Goal: Information Seeking & Learning: Compare options

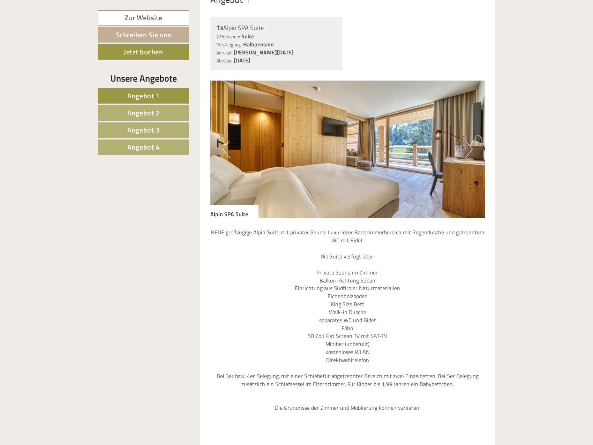
scroll to position [908, 0]
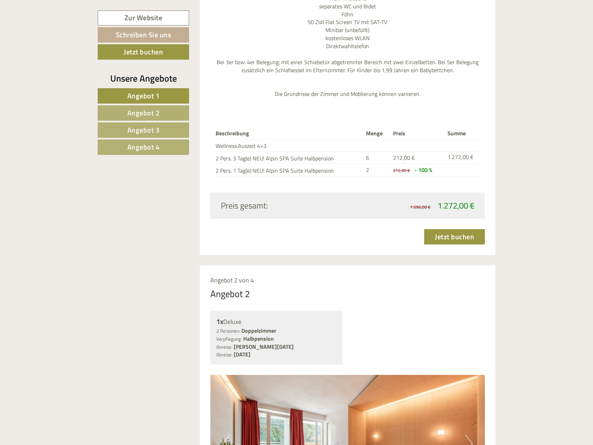
click at [152, 121] on nav "Angebot 1 Angebot 2 Angebot 3 Angebot 4" at bounding box center [145, 121] width 94 height 67
click at [157, 111] on span "Angebot 2" at bounding box center [143, 113] width 32 height 11
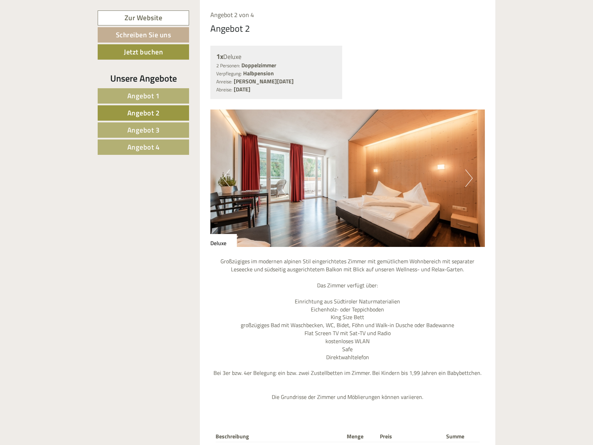
click at [158, 126] on span "Angebot 3" at bounding box center [143, 130] width 32 height 11
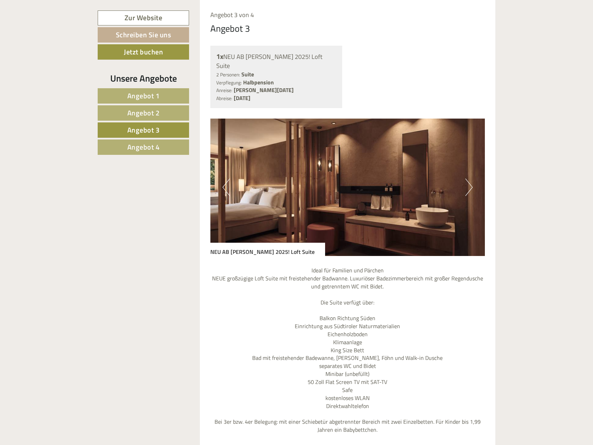
click at [157, 147] on span "Angebot 4" at bounding box center [143, 147] width 32 height 11
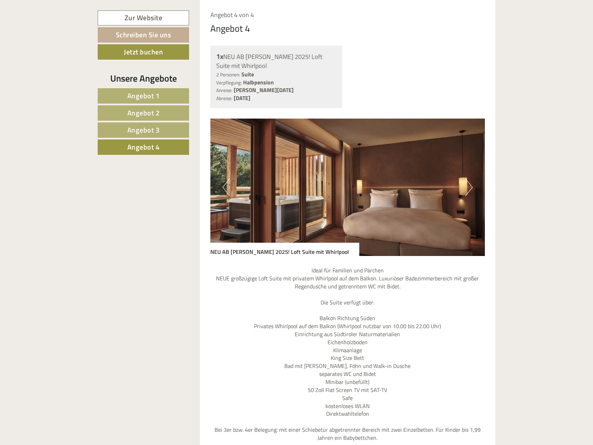
click at [157, 136] on link "Angebot 3" at bounding box center [143, 130] width 91 height 15
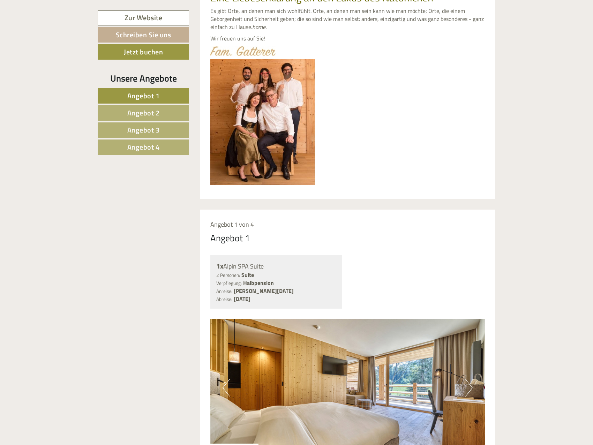
scroll to position [559, 0]
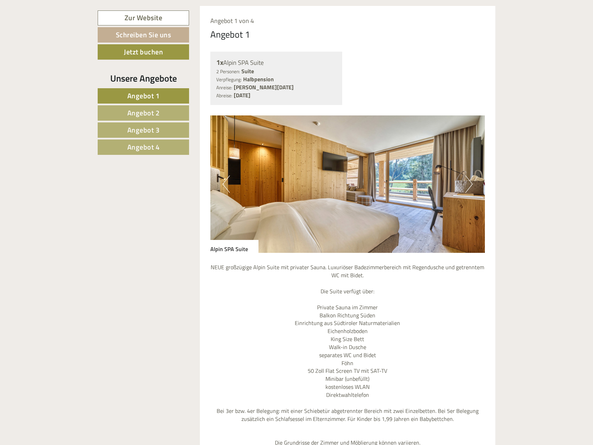
click at [166, 113] on link "Angebot 2" at bounding box center [143, 112] width 91 height 15
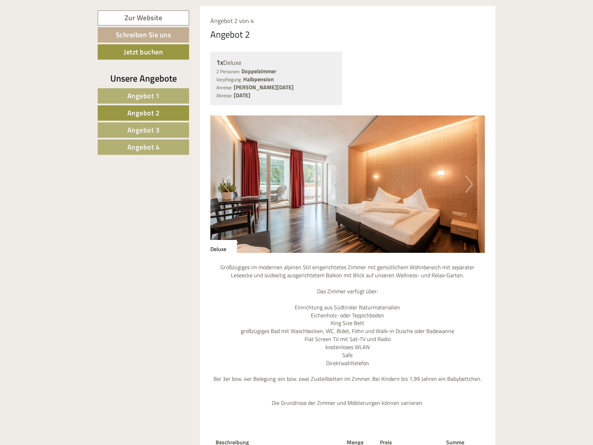
scroll to position [565, 0]
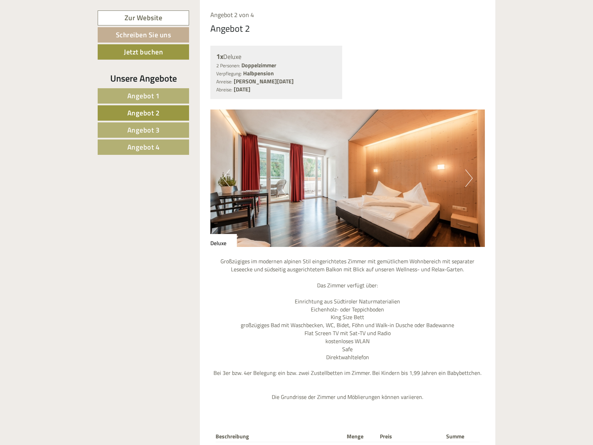
click at [161, 130] on link "Angebot 3" at bounding box center [143, 130] width 91 height 15
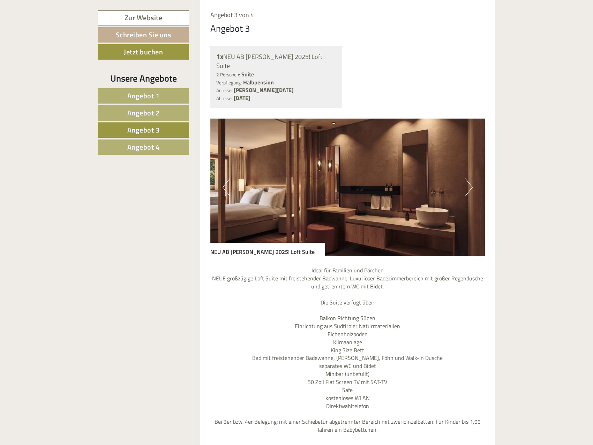
click at [158, 147] on span "Angebot 4" at bounding box center [143, 147] width 32 height 11
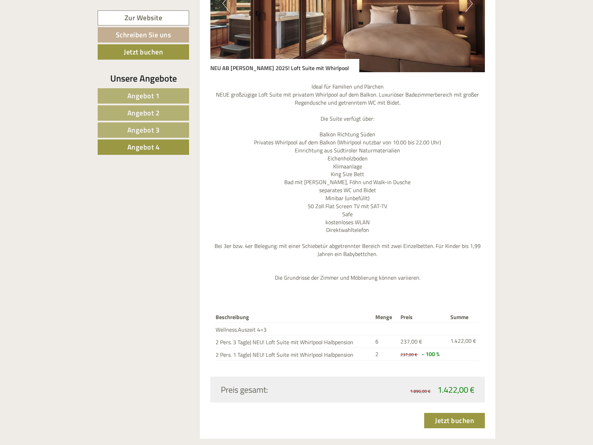
scroll to position [844, 0]
